Goal: Task Accomplishment & Management: Use online tool/utility

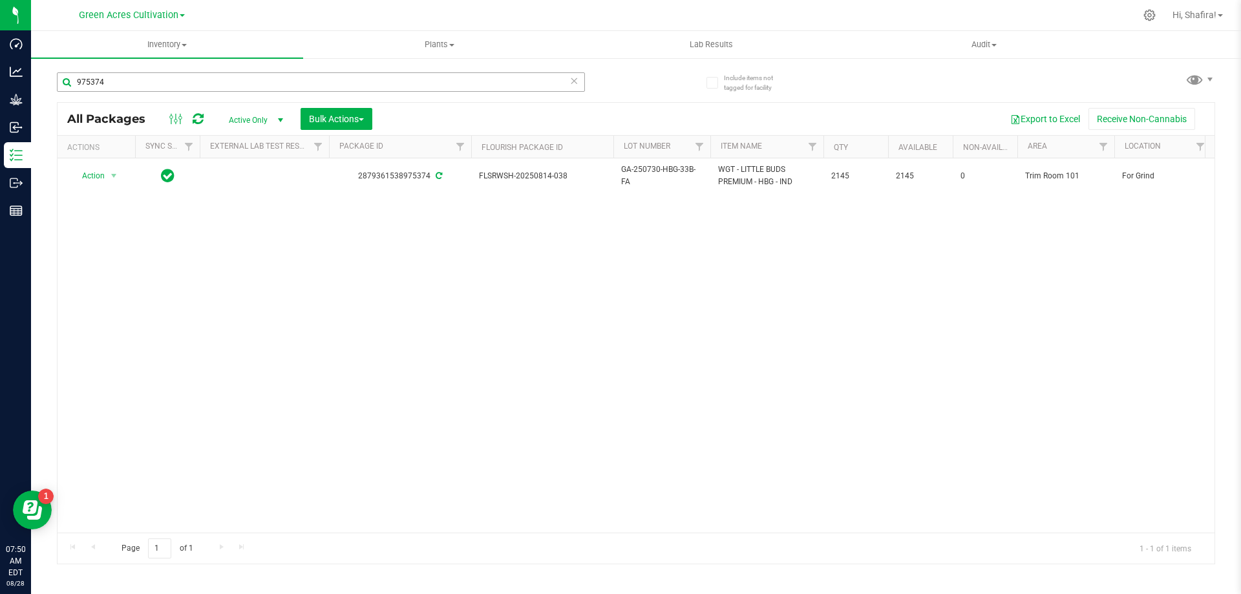
click at [175, 90] on input "975374" at bounding box center [321, 81] width 528 height 19
type input "975374"
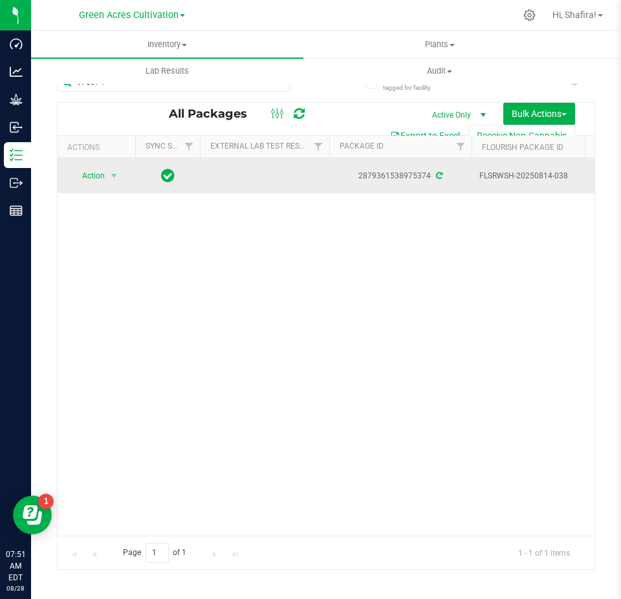
click at [389, 175] on div "2879361538975374" at bounding box center [400, 176] width 146 height 12
click at [389, 174] on div "2879361538975374" at bounding box center [400, 176] width 146 height 12
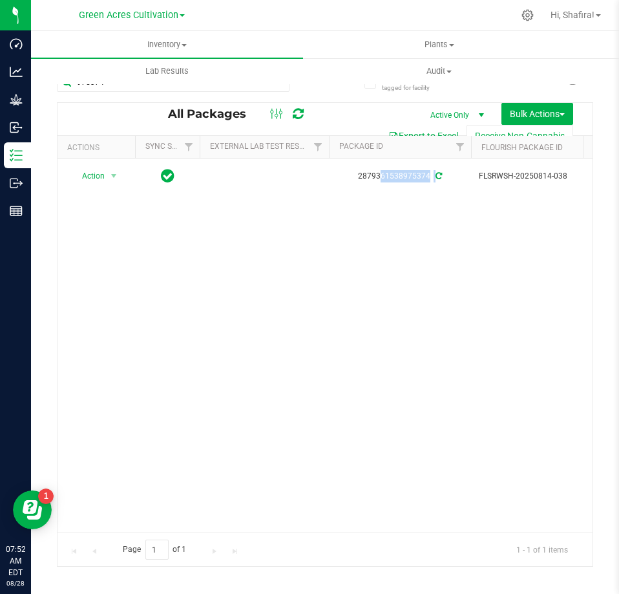
click at [418, 133] on button "Export to Excel" at bounding box center [423, 136] width 87 height 22
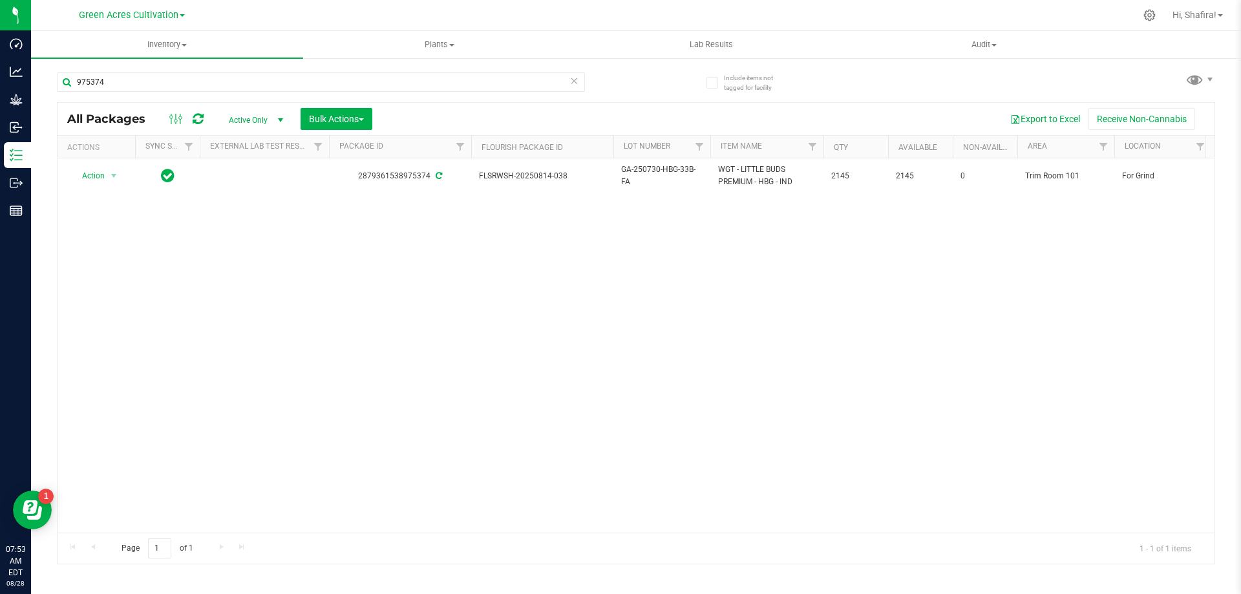
drag, startPoint x: 265, startPoint y: 317, endPoint x: 380, endPoint y: 288, distance: 118.1
click at [265, 317] on div "Action Action Adjust qty Create package Edit attributes Global inventory Locate…" at bounding box center [636, 345] width 1157 height 374
click at [1045, 123] on button "Export to Excel" at bounding box center [1045, 119] width 87 height 22
